Goal: Task Accomplishment & Management: Complete application form

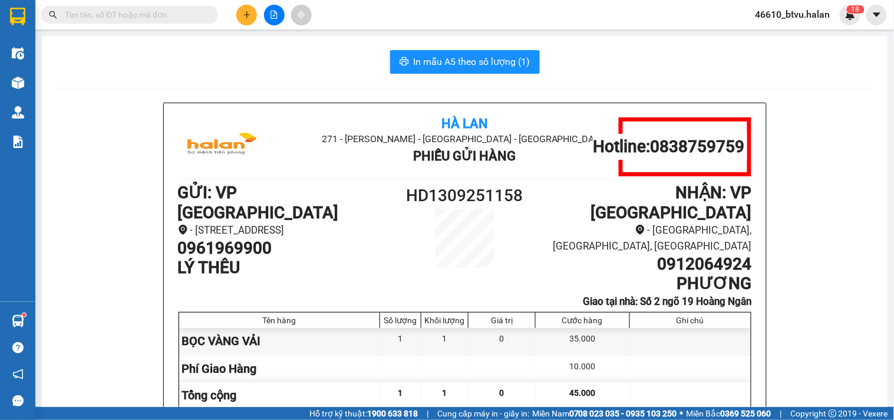
click at [245, 18] on icon "plus" at bounding box center [247, 15] width 8 height 8
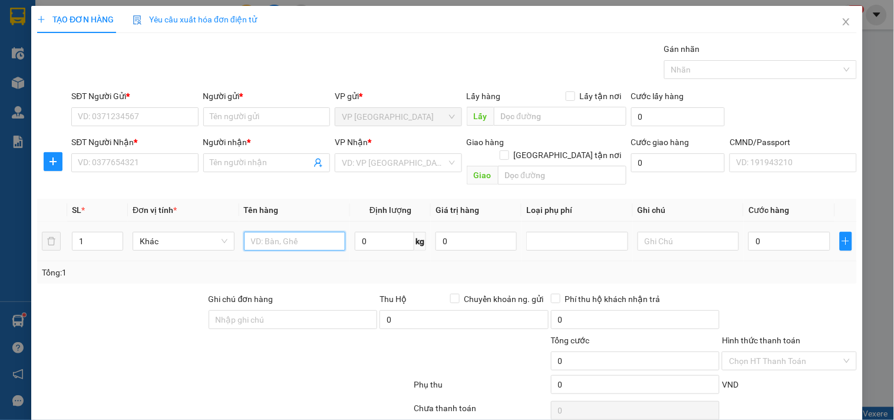
click at [274, 232] on input "text" at bounding box center [295, 241] width 102 height 19
type input "BỌC ĐEN THUỐC"
click at [136, 123] on input "SĐT Người Gửi *" at bounding box center [134, 116] width 127 height 19
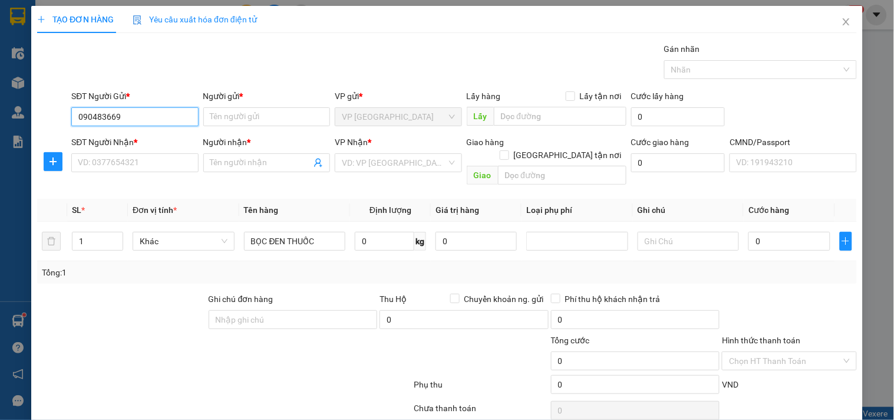
type input "0904836693"
click at [136, 123] on input "0904836693" at bounding box center [134, 116] width 127 height 19
click at [133, 134] on div "0904836693 - [GEOGRAPHIC_DATA]" at bounding box center [144, 140] width 133 height 13
type input "ĐỨC"
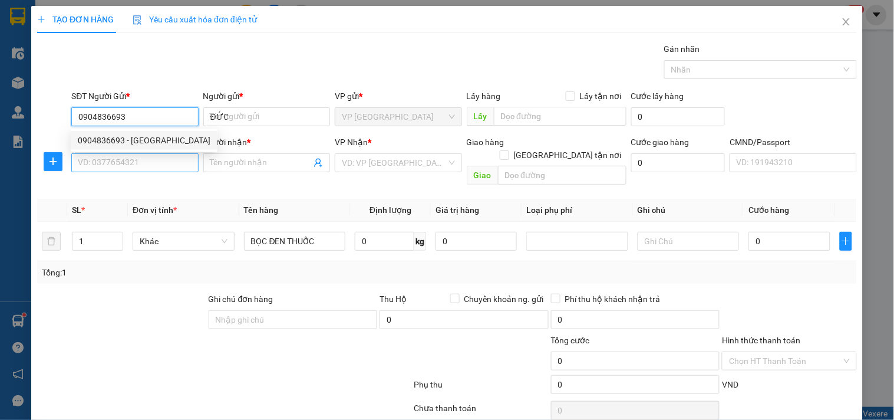
type input "0904836693"
click at [128, 160] on input "SĐT Người Nhận *" at bounding box center [134, 162] width 127 height 19
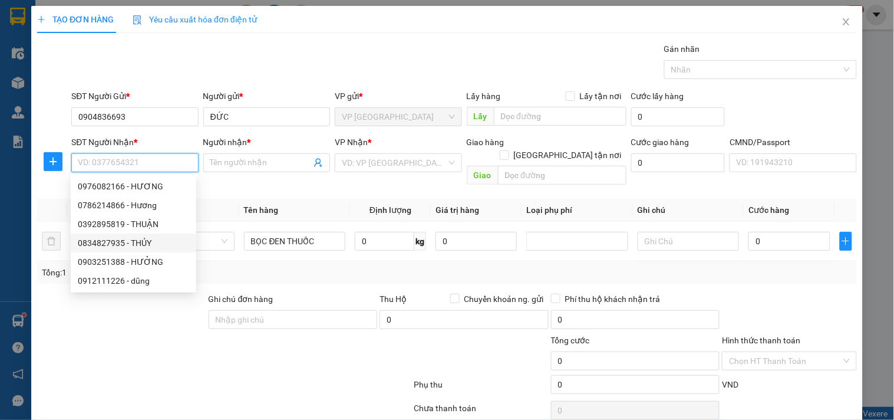
click at [158, 243] on div "0834827935 - THỦY" at bounding box center [133, 242] width 111 height 13
type input "0834827935"
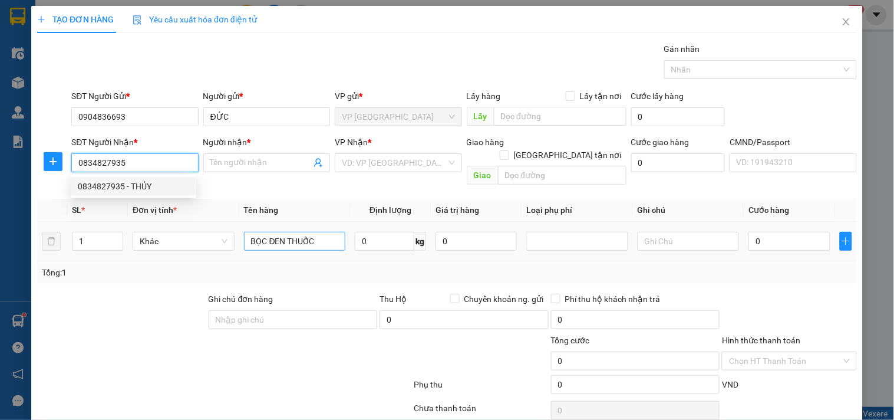
type input "THỦY"
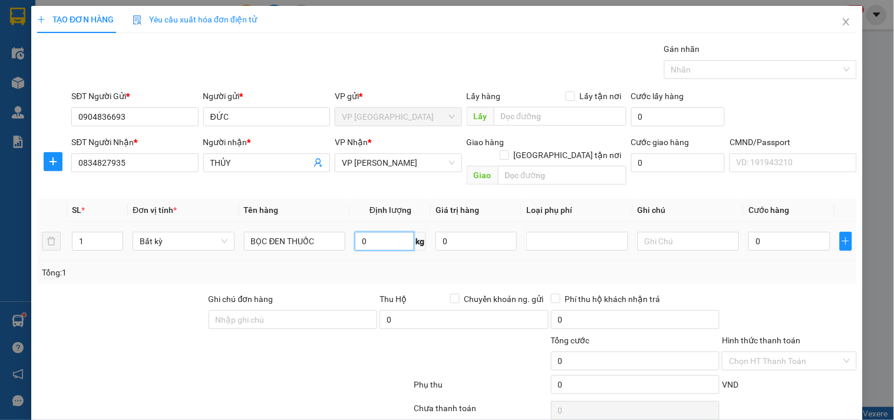
click at [391, 232] on input "0" at bounding box center [385, 241] width 60 height 19
type input "5"
click at [479, 266] on div "Tổng: 1" at bounding box center [447, 272] width 810 height 13
type input "40.000"
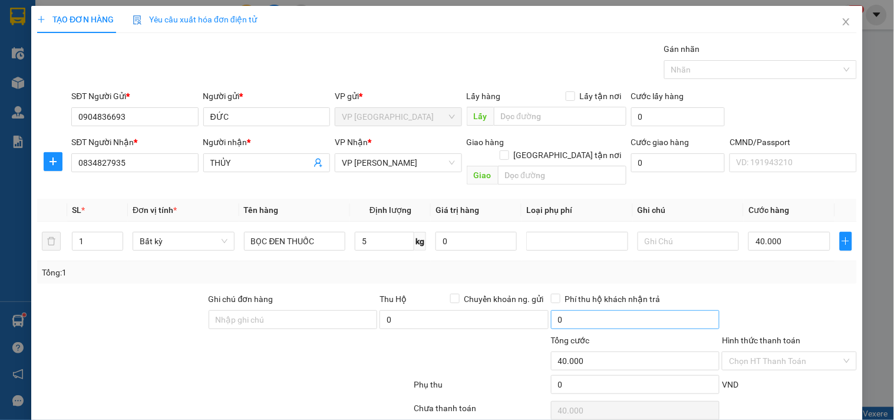
scroll to position [39, 0]
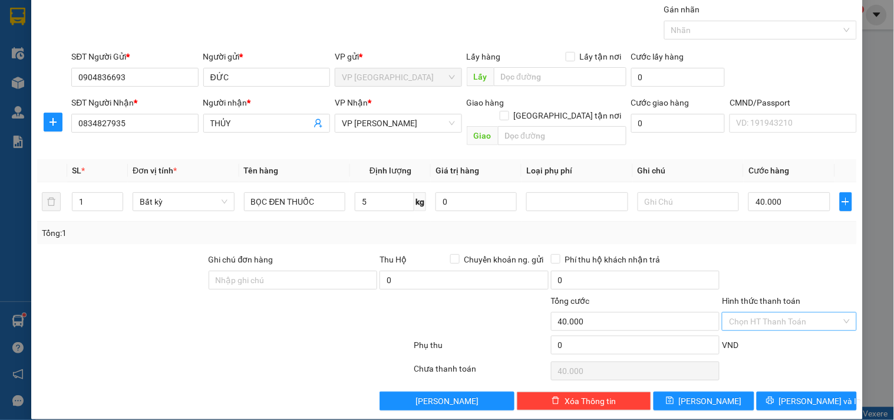
click at [750, 312] on input "Hình thức thanh toán" at bounding box center [785, 321] width 112 height 18
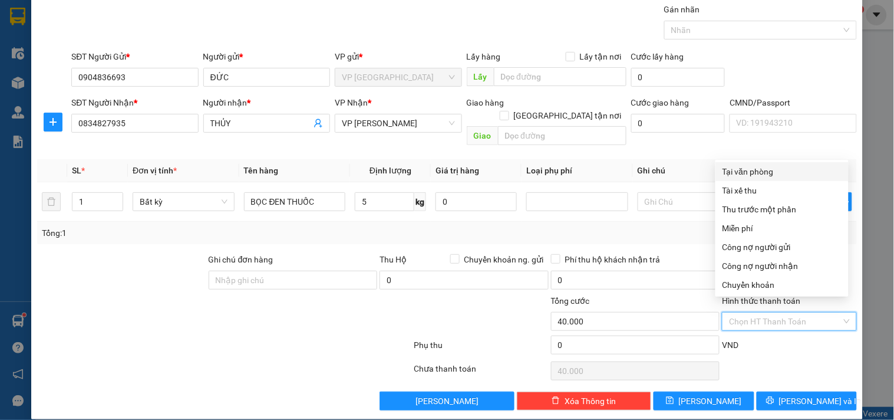
click at [760, 170] on div "Tại văn phòng" at bounding box center [782, 171] width 119 height 13
type input "0"
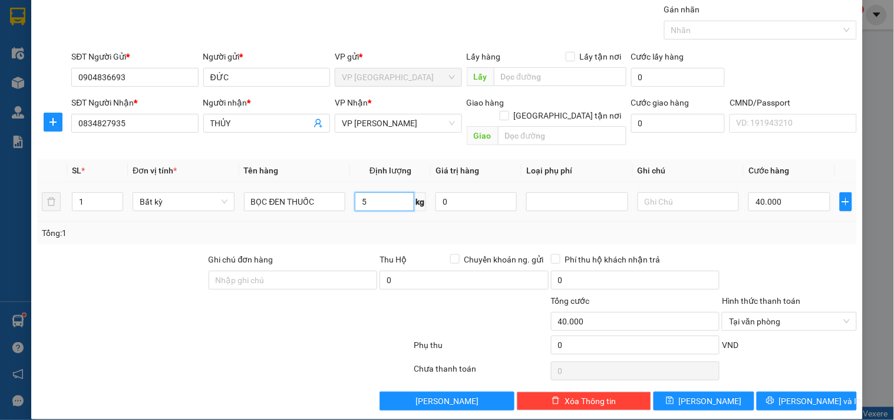
click at [375, 192] on input "5" at bounding box center [385, 201] width 60 height 19
type input "2"
click at [373, 222] on div "Tổng: 1" at bounding box center [447, 233] width 820 height 22
type input "35.000"
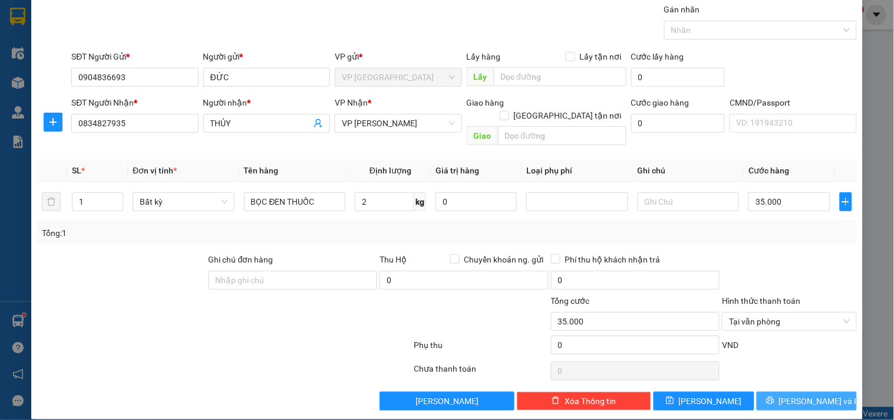
click at [794, 394] on span "[PERSON_NAME] và In" at bounding box center [820, 400] width 83 height 13
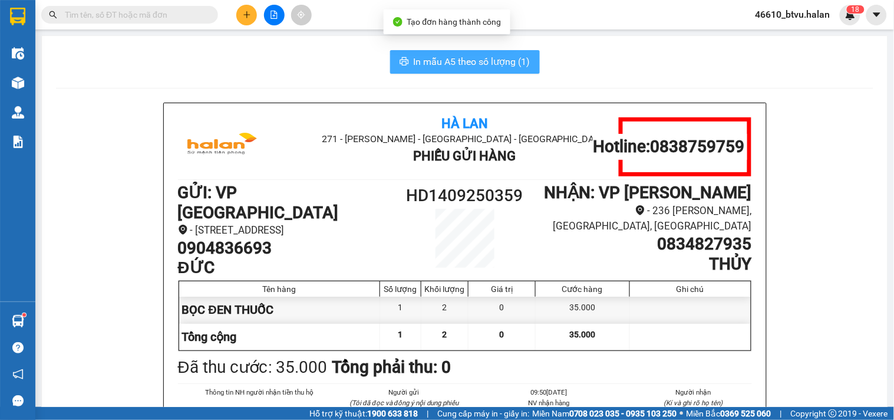
click at [481, 59] on span "In mẫu A5 theo số lượng (1)" at bounding box center [472, 61] width 117 height 15
